Goal: Task Accomplishment & Management: Use online tool/utility

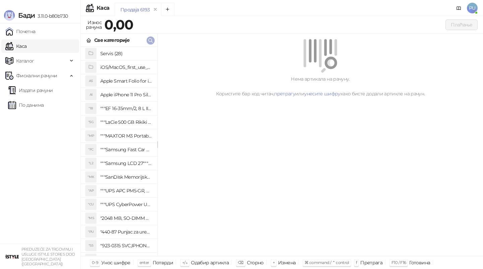
drag, startPoint x: 0, startPoint y: 0, endPoint x: 151, endPoint y: 41, distance: 156.6
click at [151, 41] on icon "button" at bounding box center [150, 40] width 5 height 5
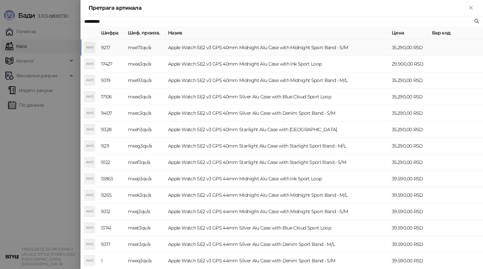
type input "*********"
click at [294, 46] on td "Apple Watch SE2 v3 GPS 40mm Midnight Alu Case with Midnight Sport Band - S/M" at bounding box center [277, 48] width 224 height 16
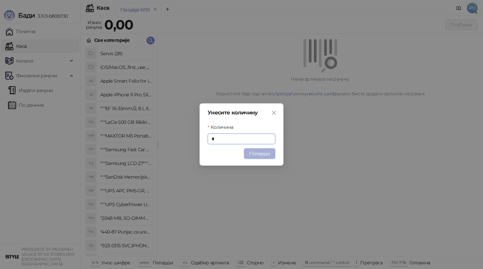
click at [268, 152] on button "Потврди" at bounding box center [259, 153] width 31 height 11
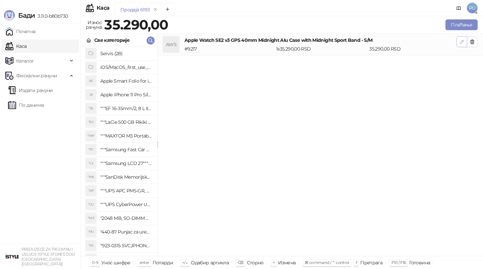
click at [462, 40] on icon "button" at bounding box center [461, 41] width 3 height 3
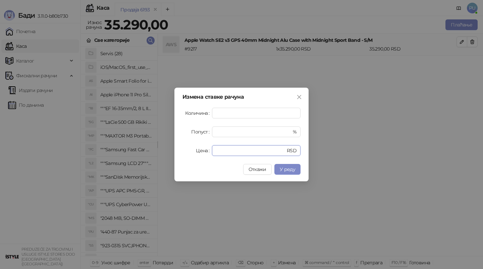
drag, startPoint x: 240, startPoint y: 151, endPoint x: 173, endPoint y: 153, distance: 67.7
click at [173, 153] on div "Измена ставке рачуна Количина * Попуст * % Цена ***** RSD Откажи У реду" at bounding box center [241, 134] width 483 height 269
paste input "***"
type input "*****"
click at [283, 170] on span "У реду" at bounding box center [286, 170] width 15 height 6
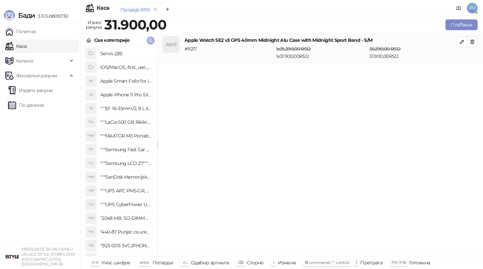
click at [148, 41] on icon "button" at bounding box center [150, 40] width 5 height 5
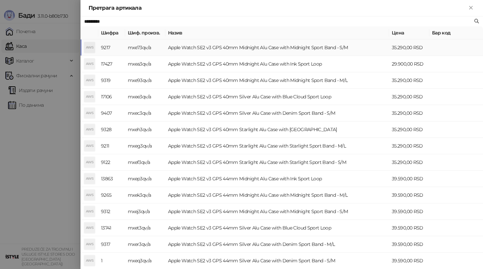
paste input "text"
type input "*******"
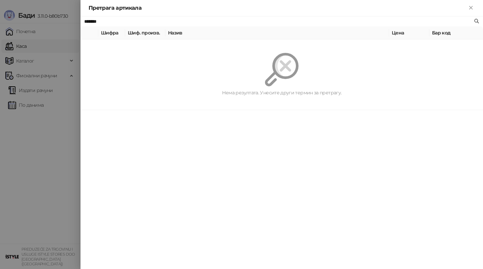
drag, startPoint x: 170, startPoint y: 20, endPoint x: 69, endPoint y: 19, distance: 100.9
click at [69, 19] on div "Претрага артикала ******* [PERSON_NAME]. произв. Назив Цена Бар код Нема резулт…" at bounding box center [241, 134] width 483 height 269
paste input "**********"
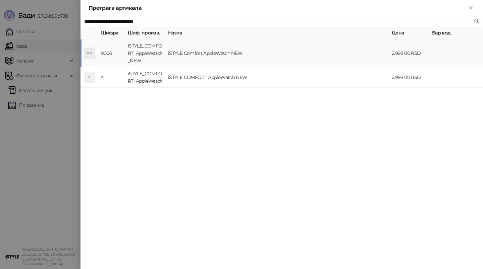
click at [345, 54] on td "iSTYLE Comfort AppleWatch NEW" at bounding box center [277, 54] width 224 height 28
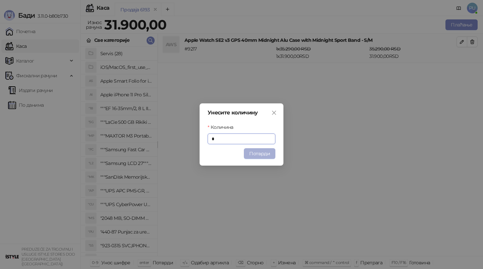
click at [252, 153] on button "Потврди" at bounding box center [259, 153] width 31 height 11
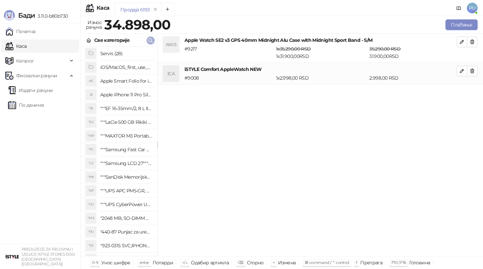
click at [150, 44] on button "button" at bounding box center [150, 41] width 8 height 8
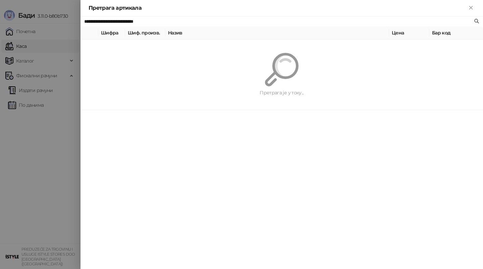
paste input "text"
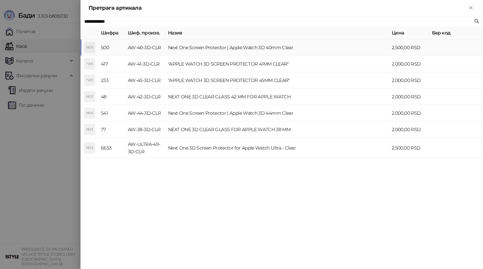
type input "**********"
click at [303, 52] on td "Next One Screen Protector | Apple Watch 3D 40mm Clear" at bounding box center [277, 48] width 224 height 16
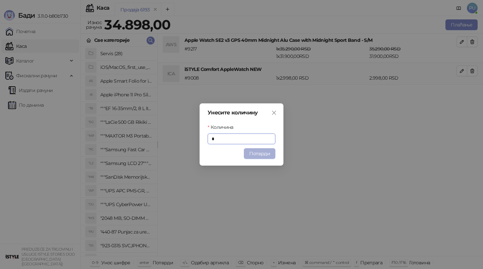
click at [266, 154] on button "Потврди" at bounding box center [259, 153] width 31 height 11
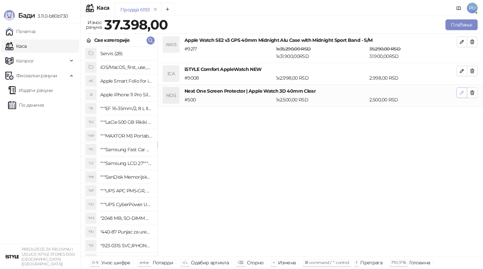
click at [461, 93] on icon "button" at bounding box center [461, 92] width 3 height 3
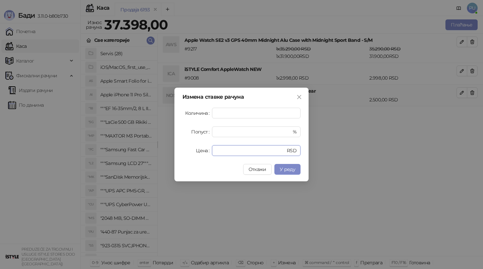
drag, startPoint x: 239, startPoint y: 148, endPoint x: 198, endPoint y: 148, distance: 40.5
click at [198, 148] on div "Цена **** RSD" at bounding box center [241, 150] width 118 height 11
type input "*"
click at [286, 170] on span "У реду" at bounding box center [286, 170] width 15 height 6
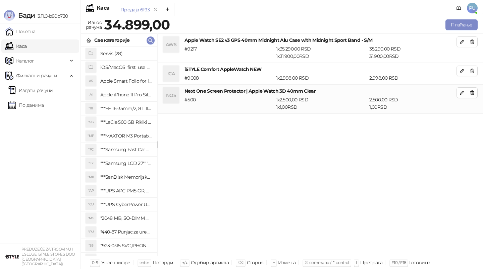
click at [256, 5] on div "Продаја 6193" at bounding box center [276, 10] width 323 height 15
click at [268, 6] on div "Продаја 6193" at bounding box center [276, 10] width 323 height 15
click at [314, 190] on div "AWS Apple Watch SE2 v3 GPS 40mm Midnight Alu Case with Midnight Sport Band - S/…" at bounding box center [319, 145] width 325 height 223
click at [244, 9] on div "Продаја 6193" at bounding box center [276, 10] width 323 height 15
click at [151, 39] on icon "button" at bounding box center [150, 40] width 5 height 5
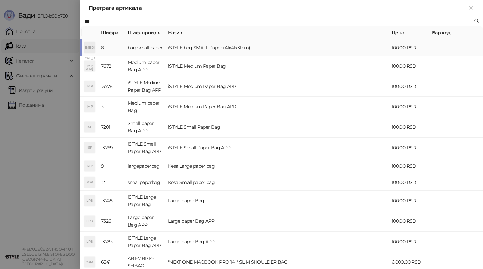
click at [290, 45] on td "iSTYLE bag SMALL Paper (41x41x31cm)" at bounding box center [277, 48] width 224 height 16
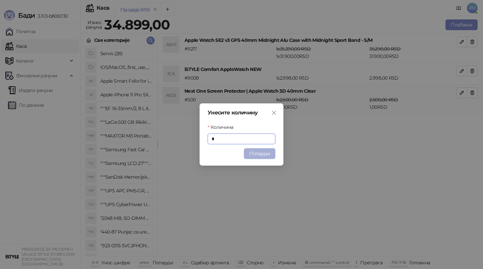
click at [260, 152] on button "Потврди" at bounding box center [259, 153] width 31 height 11
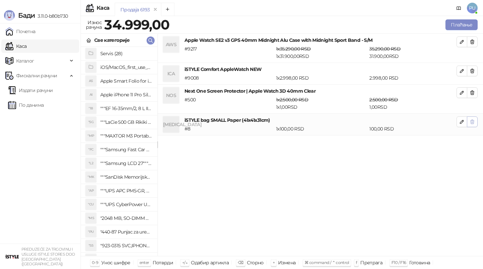
click at [473, 121] on icon "button" at bounding box center [472, 122] width 4 height 4
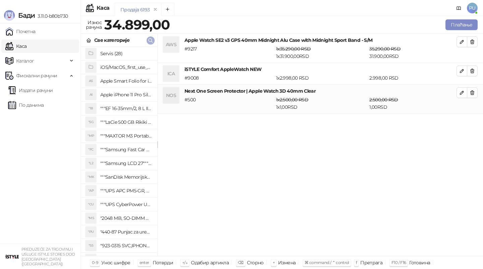
click at [150, 41] on icon "button" at bounding box center [150, 40] width 5 height 5
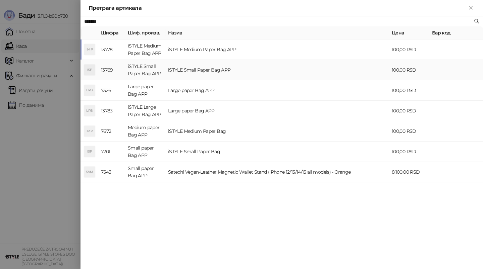
type input "*******"
click at [262, 73] on td "iSTYLE Small Paper Bag APP" at bounding box center [277, 70] width 224 height 20
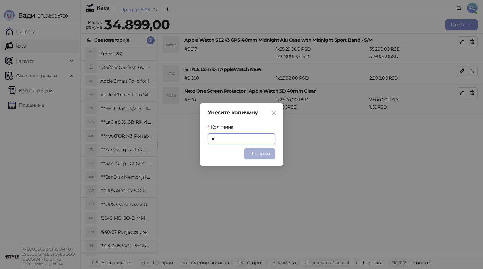
click at [262, 151] on button "Потврди" at bounding box center [259, 153] width 31 height 11
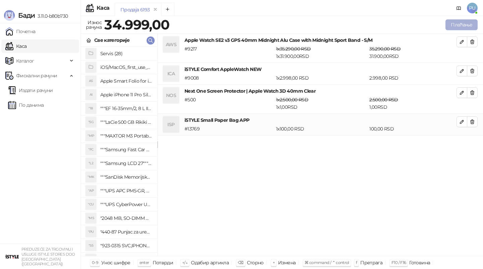
click at [456, 27] on button "Плаћање" at bounding box center [461, 24] width 32 height 11
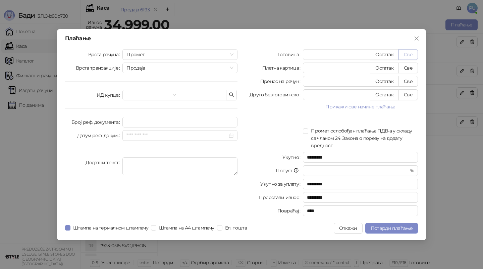
click at [406, 53] on button "Све" at bounding box center [407, 54] width 19 height 11
type input "*****"
type input "****"
click at [386, 230] on span "Потврди плаћање" at bounding box center [391, 229] width 42 height 6
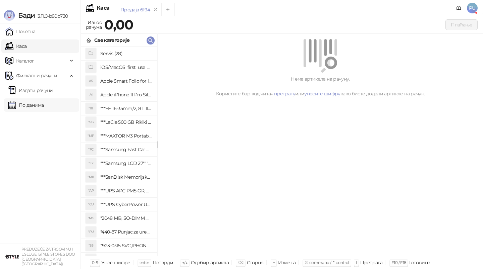
click at [42, 104] on link "По данима" at bounding box center [26, 105] width 36 height 13
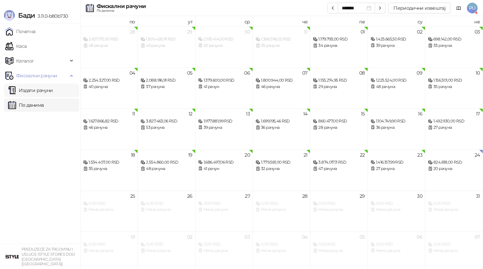
click at [40, 88] on link "Издати рачуни" at bounding box center [30, 90] width 45 height 13
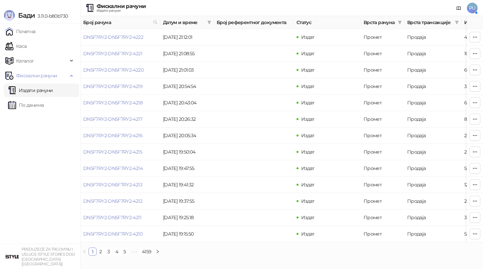
click at [37, 88] on link "Издати рачуни" at bounding box center [30, 90] width 45 height 13
click at [44, 101] on link "По данима" at bounding box center [26, 105] width 36 height 13
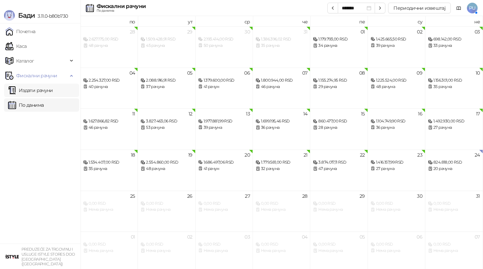
click at [44, 93] on link "Издати рачуни" at bounding box center [30, 90] width 45 height 13
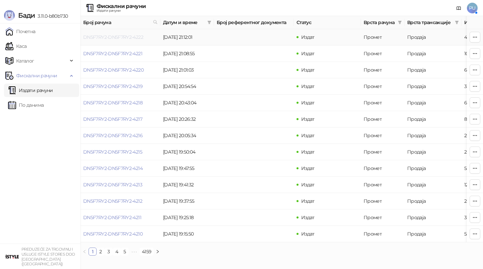
click at [117, 39] on link "DN5F7RY2-DN5F7RY2-4222" at bounding box center [113, 37] width 60 height 6
click at [126, 37] on link "DN5F7RY2-DN5F7RY2-4222" at bounding box center [113, 37] width 60 height 6
click at [34, 30] on link "Почетна" at bounding box center [20, 31] width 30 height 13
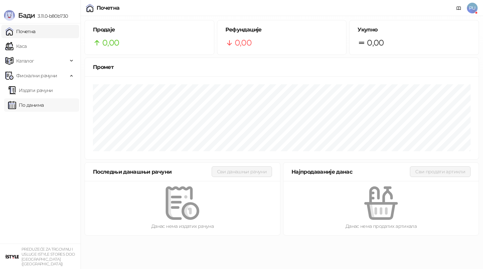
click at [38, 106] on link "По данима" at bounding box center [26, 105] width 36 height 13
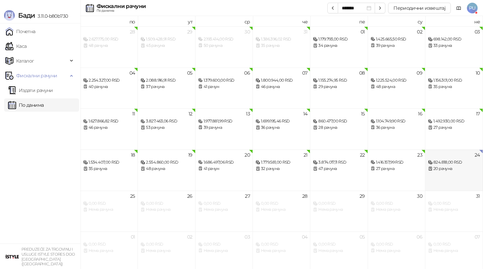
click at [462, 173] on div "24 824.818,00 RSD 20 рачуна" at bounding box center [453, 170] width 57 height 41
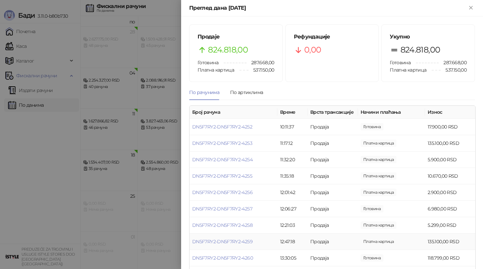
click at [119, 166] on div at bounding box center [241, 134] width 483 height 269
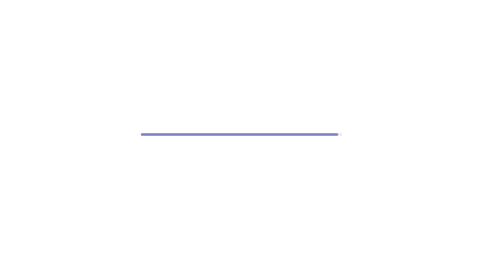
click at [153, 7] on div at bounding box center [241, 134] width 483 height 269
click at [167, 6] on div at bounding box center [241, 134] width 483 height 269
click at [174, 4] on div at bounding box center [241, 134] width 483 height 269
click at [181, 4] on div at bounding box center [241, 134] width 483 height 269
click at [187, 4] on div at bounding box center [241, 134] width 483 height 269
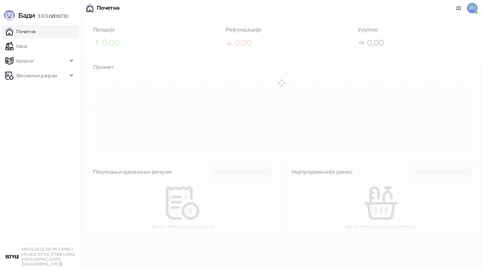
click at [212, 8] on div "Почетна PU" at bounding box center [241, 8] width 472 height 16
click at [48, 75] on span "Фискални рачуни" at bounding box center [36, 75] width 41 height 13
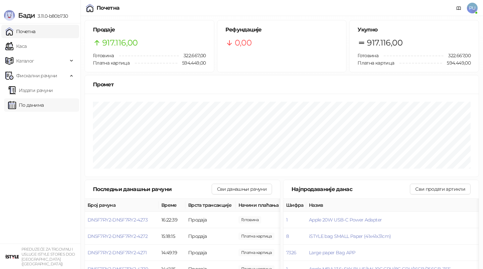
click at [44, 108] on link "По данима" at bounding box center [26, 105] width 36 height 13
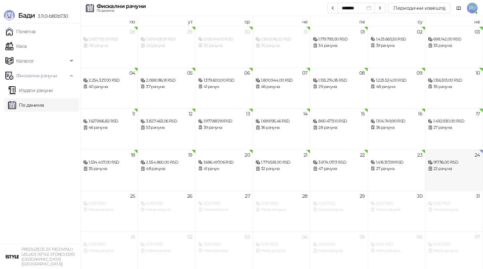
click at [448, 167] on div "22 рачуна" at bounding box center [454, 169] width 52 height 6
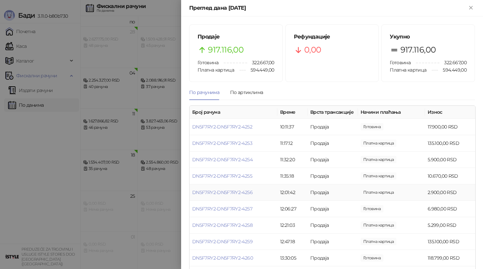
scroll to position [219, 0]
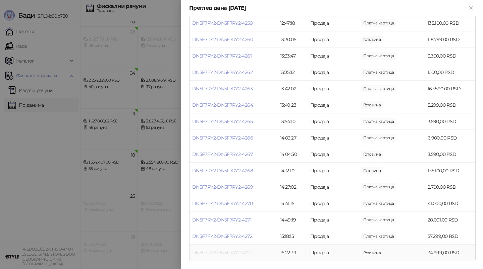
click at [218, 254] on link "DN5F7RY2-DN5F7RY2-4273" at bounding box center [222, 253] width 60 height 6
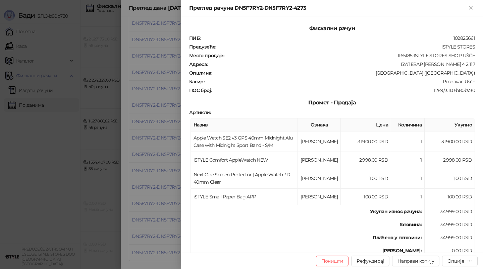
click at [313, 100] on span "Промет - Продаја" at bounding box center [332, 103] width 58 height 6
click at [472, 261] on button "Опције" at bounding box center [460, 261] width 36 height 11
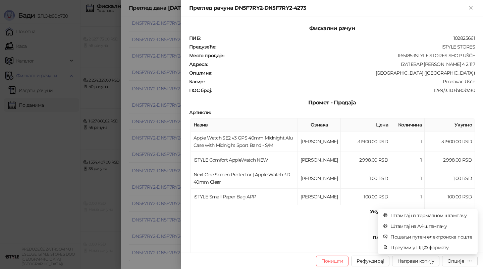
click at [321, 245] on td "[PERSON_NAME]:" at bounding box center [308, 251] width 234 height 13
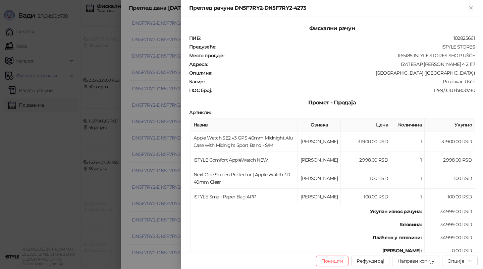
click at [325, 240] on td "Плаћено у готовини:" at bounding box center [308, 238] width 234 height 13
click at [370, 260] on button "Рефундирај" at bounding box center [370, 261] width 38 height 11
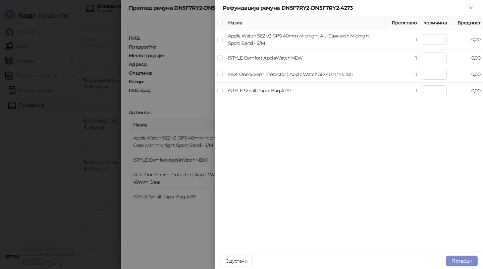
click at [280, 13] on div "Рефундација рачуна DN5F7RY2-DN5F7RY2-4273" at bounding box center [348, 8] width 268 height 16
type input "*"
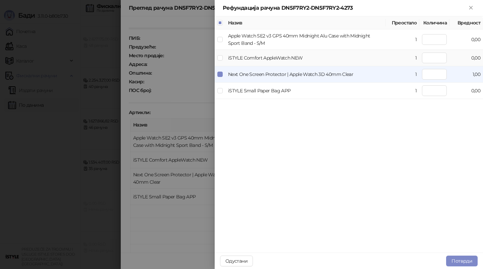
type input "*"
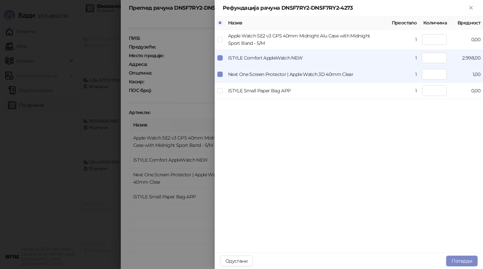
click at [344, 260] on div "Одустани Потврди" at bounding box center [348, 261] width 268 height 16
click at [333, 260] on div "Одустани Потврди" at bounding box center [348, 261] width 268 height 16
click at [332, 262] on div "Одустани Потврди" at bounding box center [348, 261] width 268 height 16
click at [461, 259] on button "Потврди" at bounding box center [461, 261] width 31 height 11
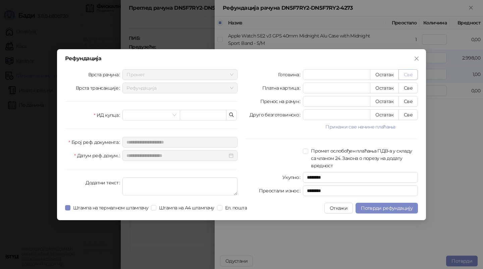
click at [409, 75] on button "Све" at bounding box center [407, 74] width 19 height 11
type input "****"
click at [173, 116] on span at bounding box center [150, 115] width 49 height 10
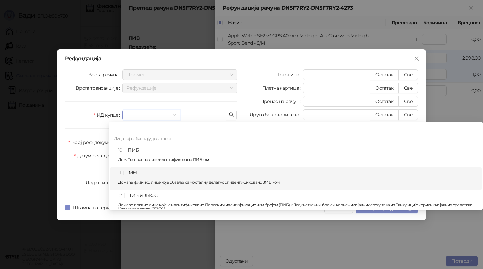
click at [182, 176] on div "11 ЈМБГ Домаће физичко лице које обавља самосталну делатност идентификовано ЈМБ…" at bounding box center [297, 178] width 359 height 19
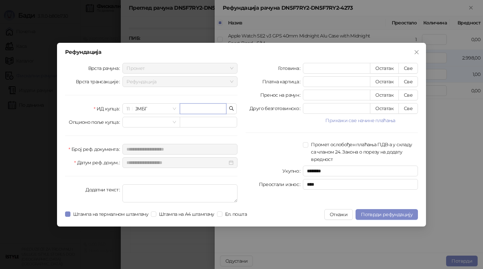
click at [199, 109] on input "text" at bounding box center [203, 109] width 47 height 11
click at [208, 108] on input "text" at bounding box center [203, 109] width 47 height 11
type input "**********"
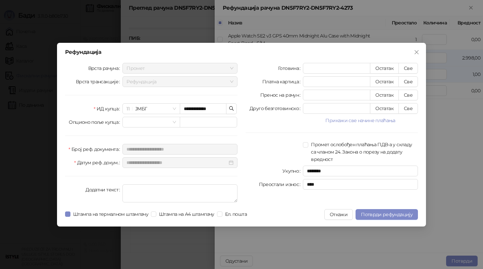
click at [277, 137] on div "Готовина **** Остатак Све Платна картица * Остатак Све Пренос на рачун * Остата…" at bounding box center [331, 134] width 180 height 142
click at [381, 215] on span "Потврди рефундацију" at bounding box center [387, 215] width 52 height 6
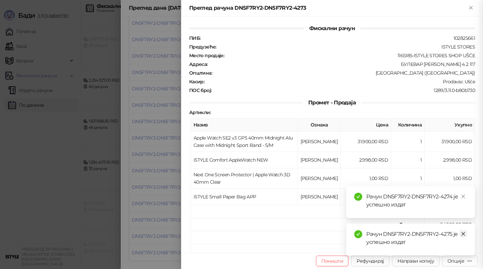
click at [462, 236] on icon "close" at bounding box center [462, 234] width 5 height 5
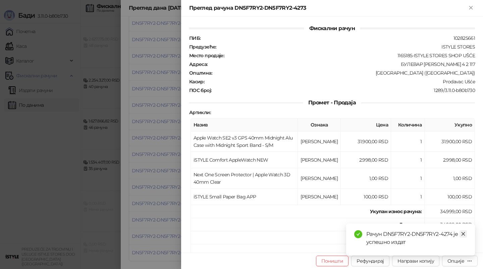
click at [463, 235] on icon "close" at bounding box center [463, 235] width 4 height 4
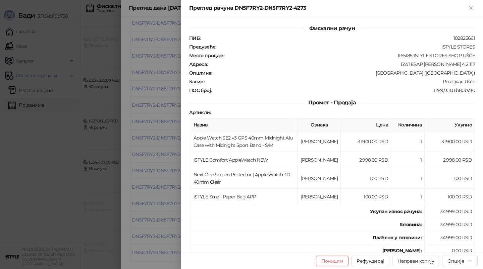
click at [157, 156] on div at bounding box center [241, 134] width 483 height 269
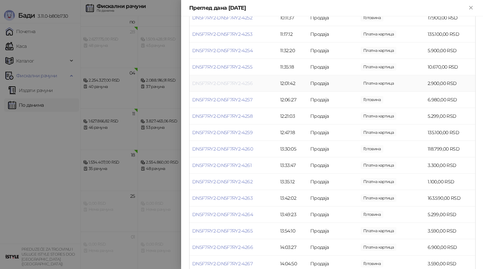
scroll to position [219, 0]
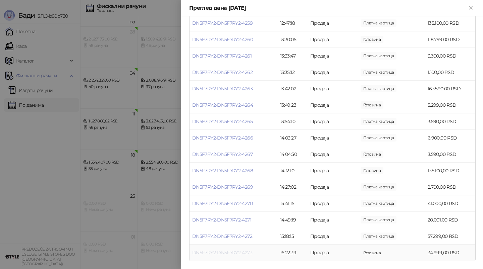
click at [233, 252] on link "DN5F7RY2-DN5F7RY2-4273" at bounding box center [222, 253] width 60 height 6
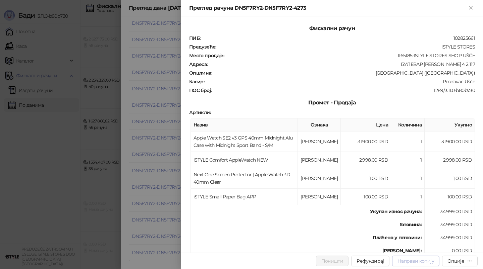
click at [416, 262] on span "Направи копију" at bounding box center [415, 261] width 37 height 6
type input "**********"
type input "*****"
type input "****"
type input "**********"
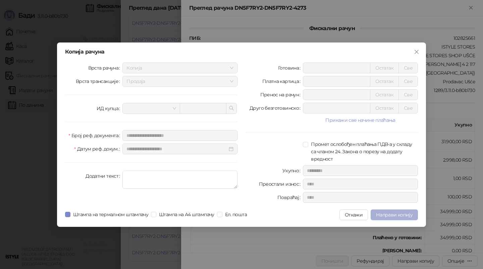
click at [394, 215] on span "Направи копију" at bounding box center [394, 215] width 37 height 6
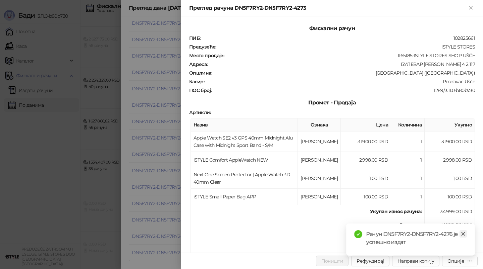
click at [465, 234] on icon "close" at bounding box center [462, 234] width 5 height 5
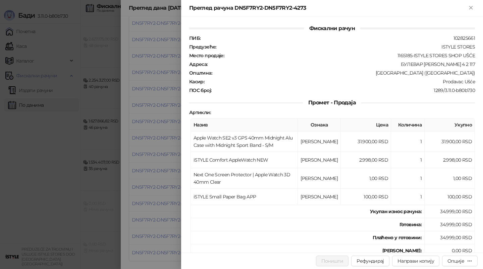
click at [72, 141] on div at bounding box center [241, 134] width 483 height 269
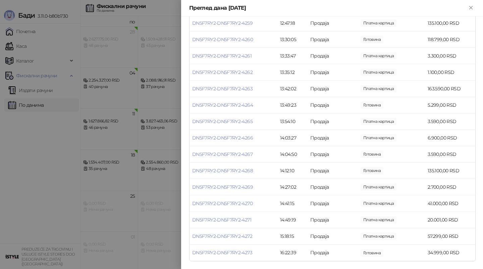
click at [12, 8] on div at bounding box center [241, 134] width 483 height 269
